Goal: Information Seeking & Learning: Stay updated

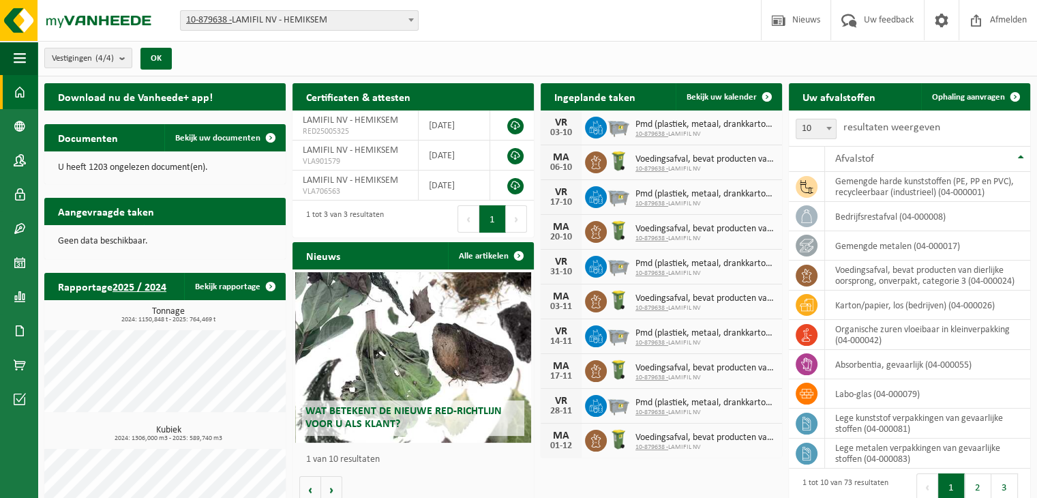
click at [520, 259] on span at bounding box center [518, 255] width 27 height 27
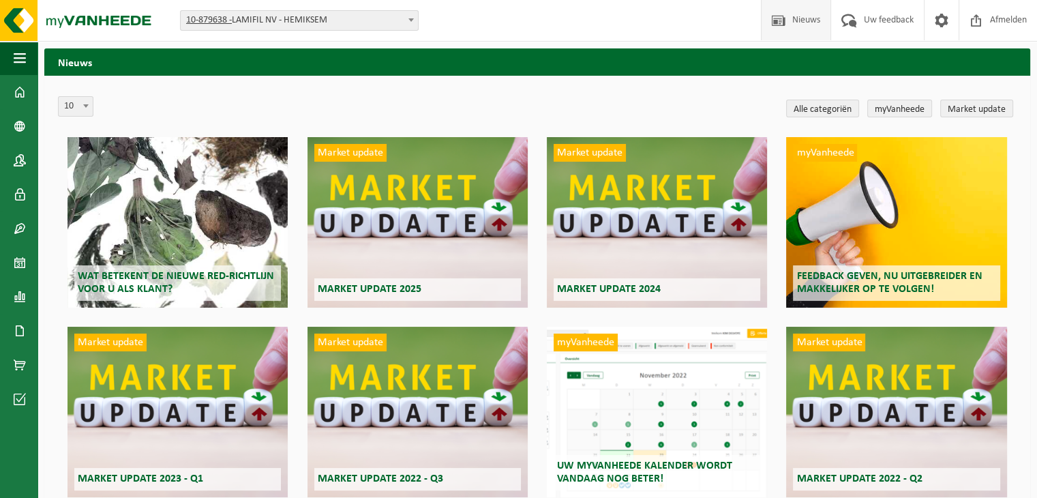
click at [513, 259] on div "Market update Market update 2025" at bounding box center [418, 222] width 220 height 170
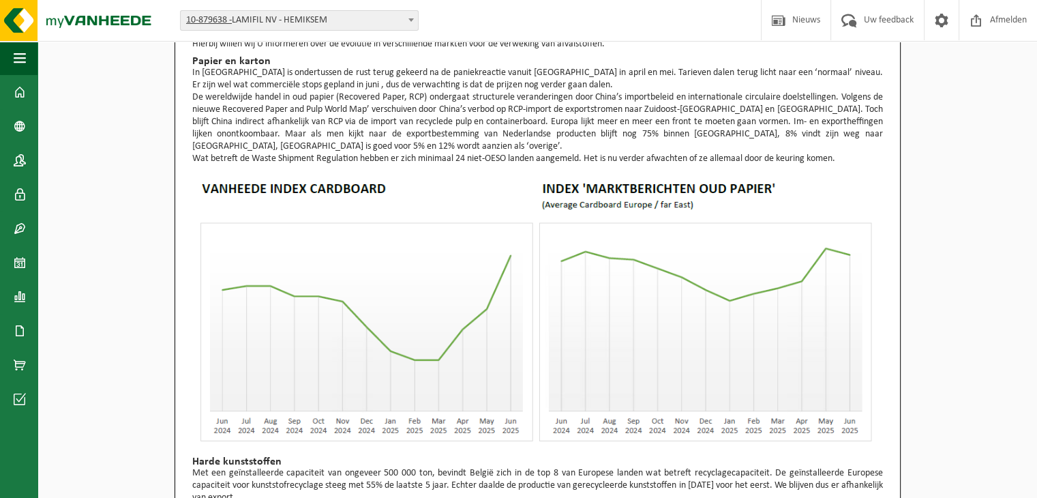
scroll to position [136, 0]
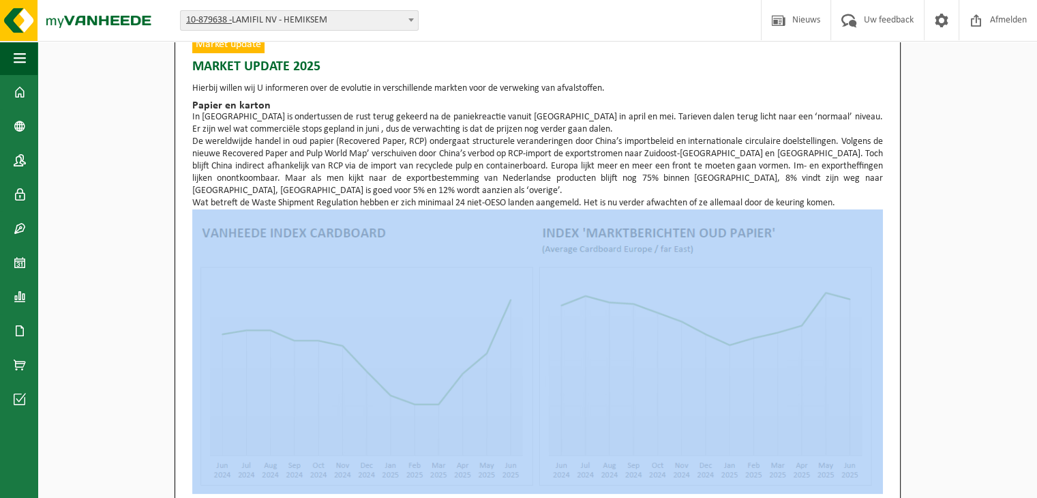
scroll to position [0, 0]
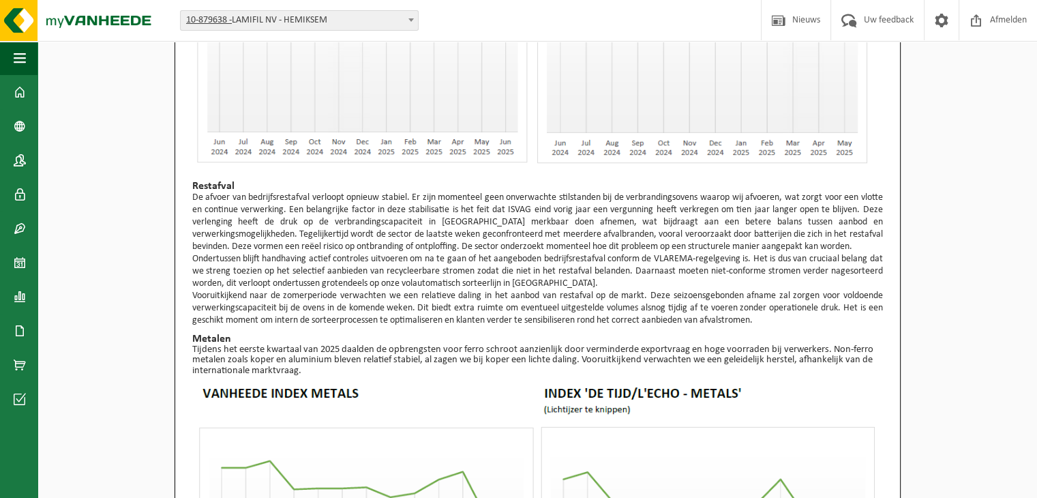
scroll to position [1043, 0]
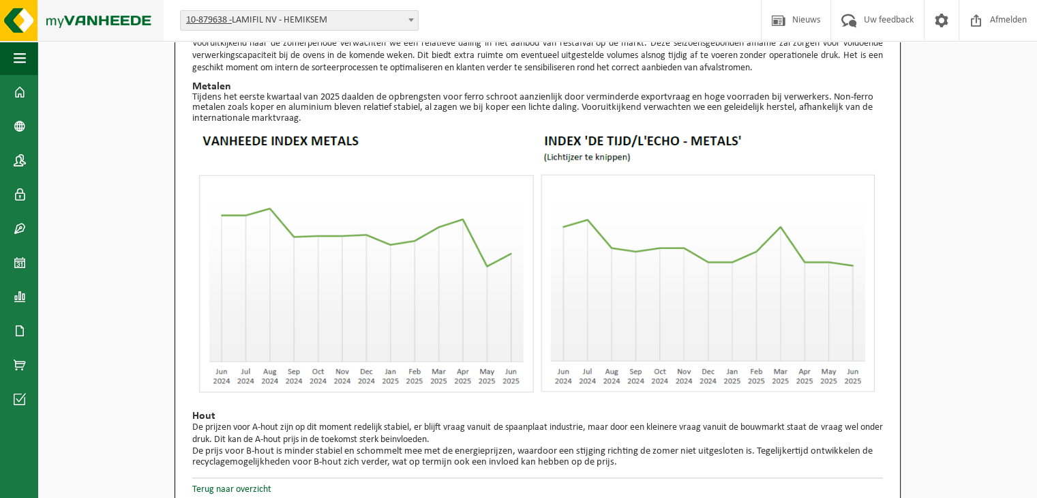
click at [98, 18] on img at bounding box center [82, 20] width 164 height 41
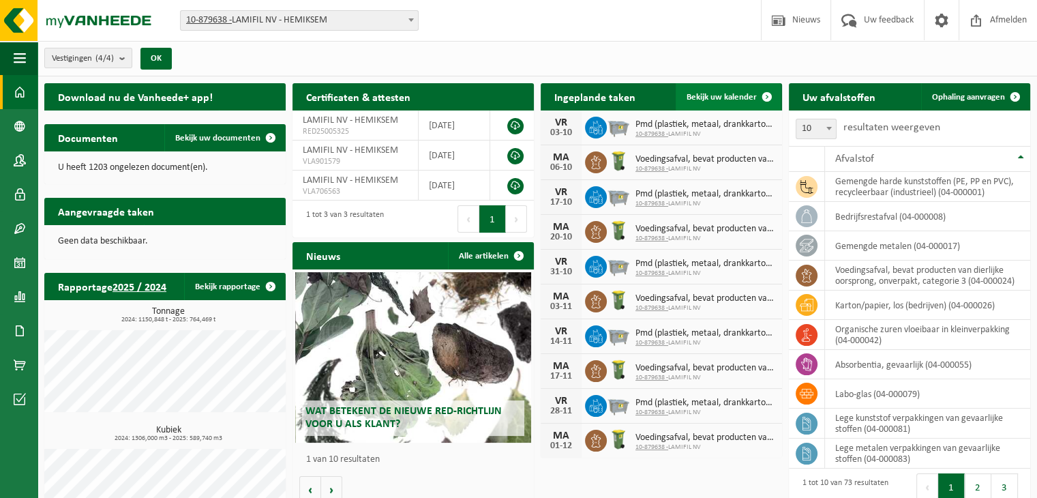
click at [719, 96] on span "Bekijk uw kalender" at bounding box center [722, 97] width 70 height 9
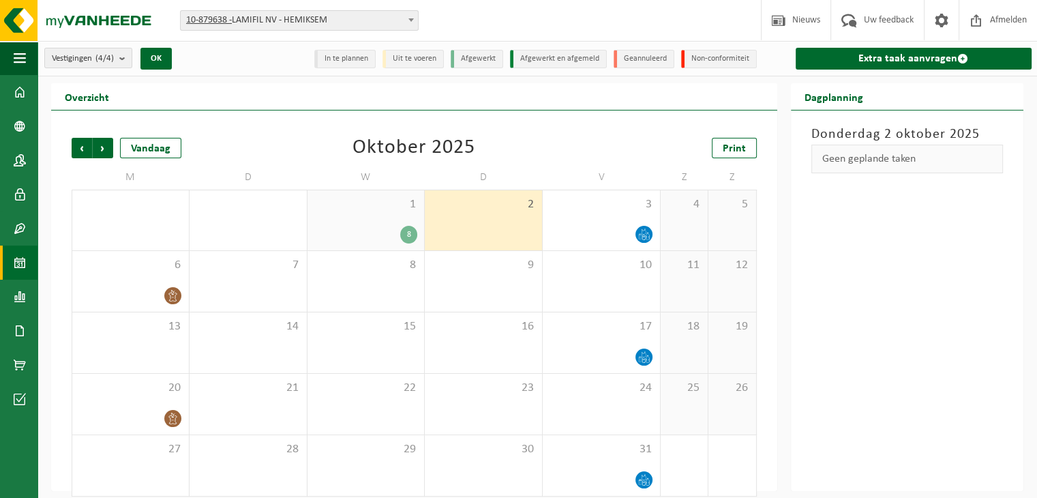
click at [363, 210] on span "1" at bounding box center [366, 204] width 104 height 15
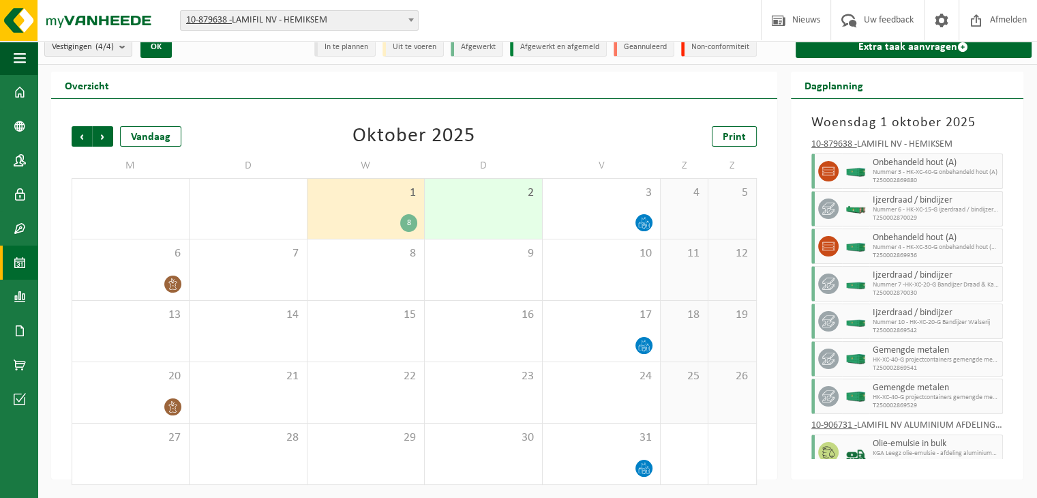
click at [496, 202] on div "2" at bounding box center [483, 209] width 117 height 60
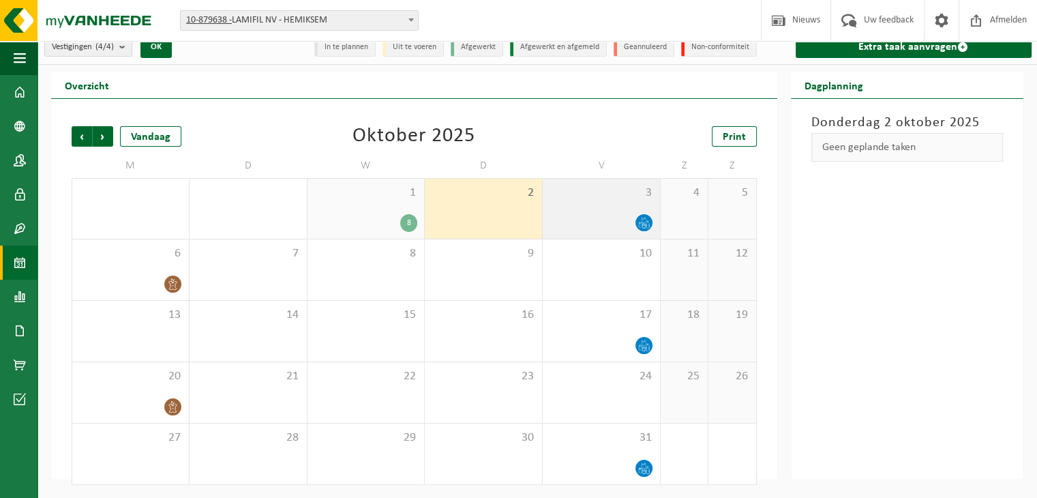
click at [597, 213] on div at bounding box center [602, 222] width 104 height 18
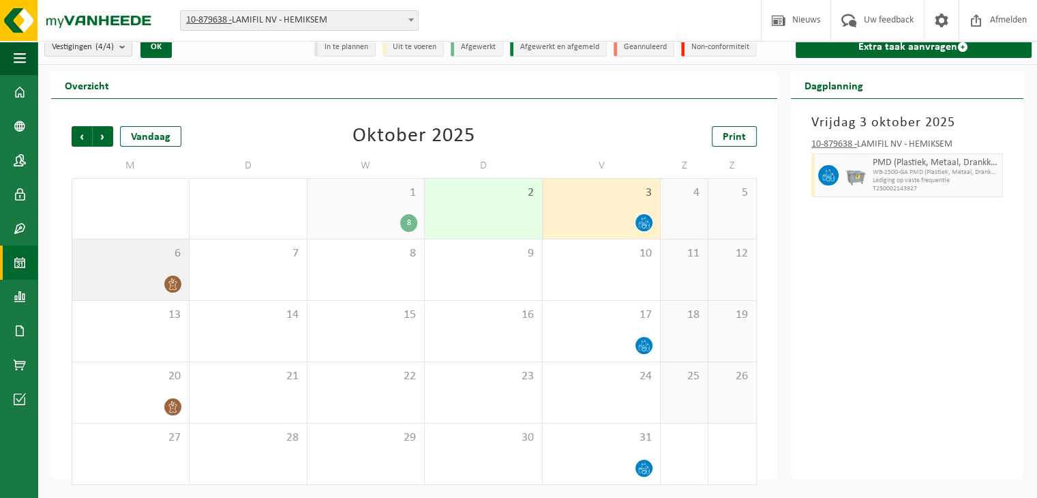
click at [142, 256] on span "6" at bounding box center [130, 253] width 103 height 15
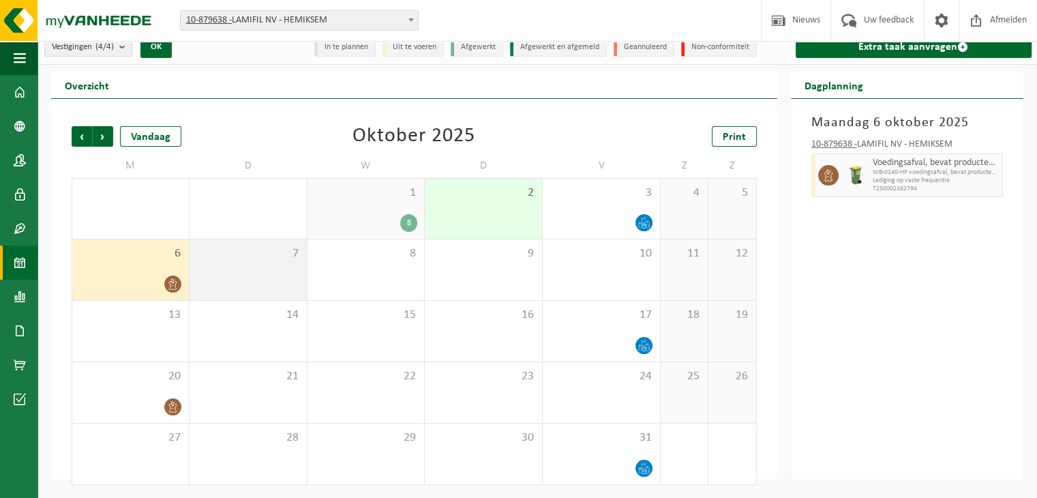
click at [278, 260] on div "7" at bounding box center [248, 269] width 117 height 61
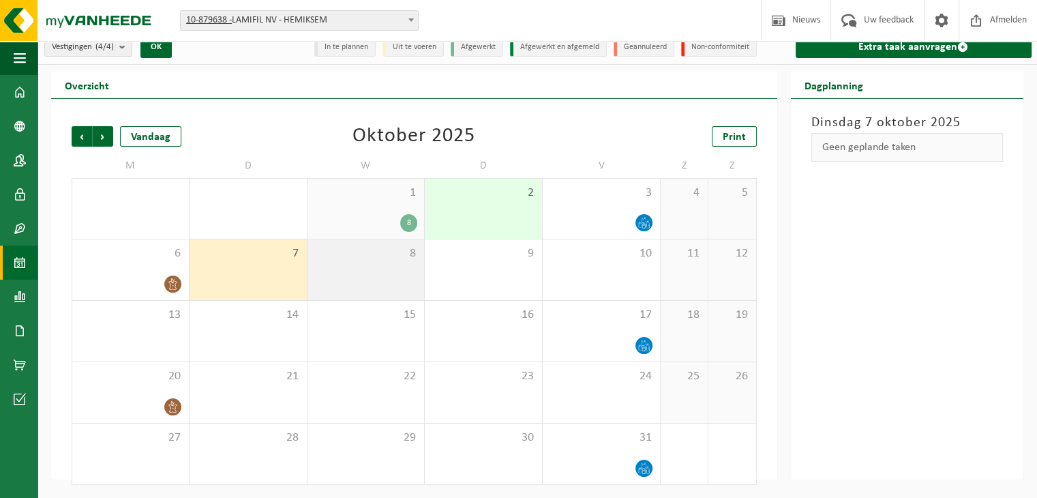
click at [341, 259] on span "8" at bounding box center [366, 253] width 104 height 15
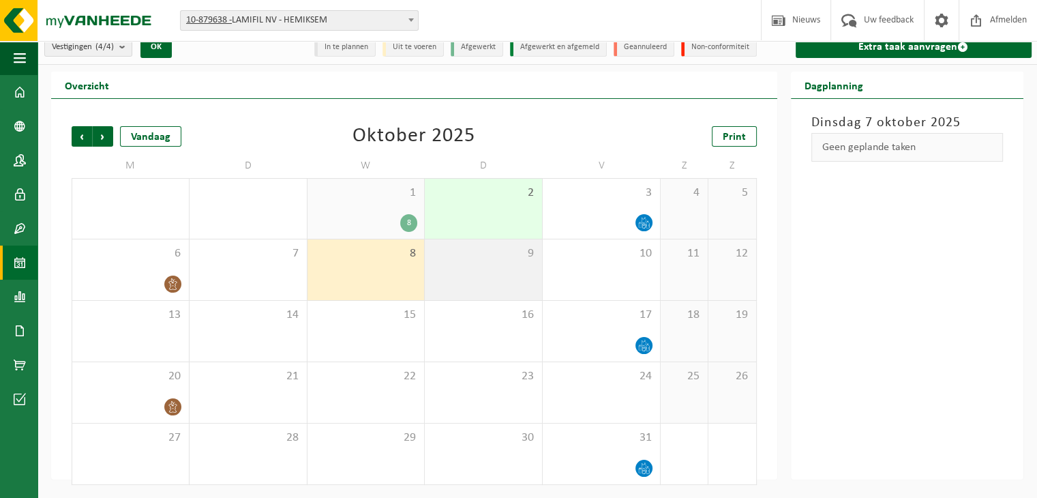
click at [477, 259] on span "9" at bounding box center [484, 253] width 104 height 15
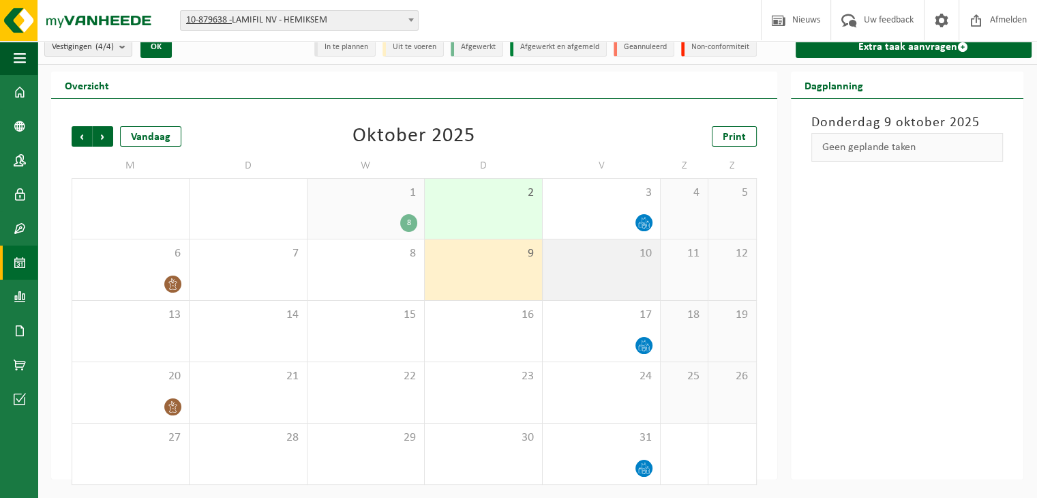
click at [602, 265] on div "10" at bounding box center [601, 269] width 117 height 61
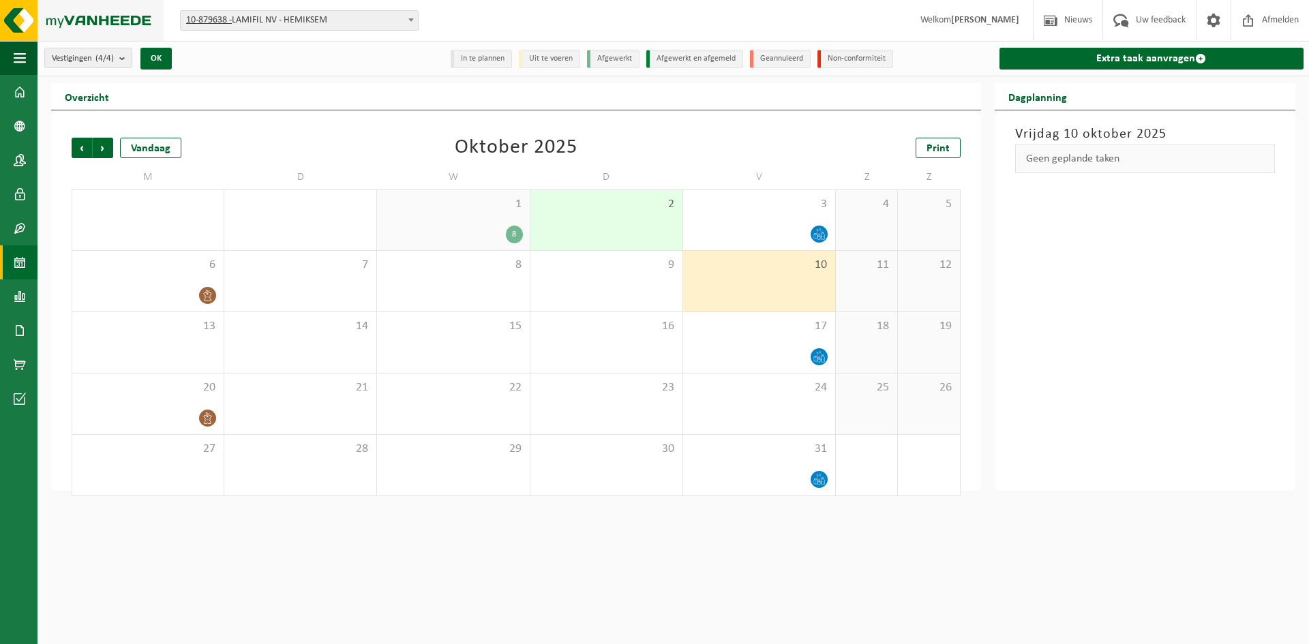
click at [20, 25] on img at bounding box center [82, 20] width 164 height 41
